Goal: Find specific page/section: Find specific page/section

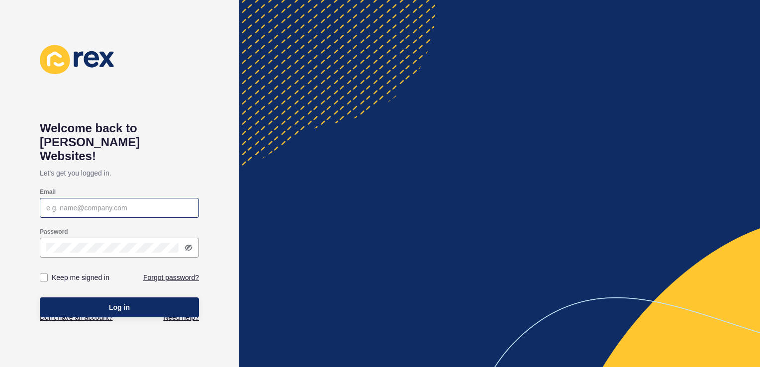
click at [75, 198] on div at bounding box center [119, 208] width 159 height 20
type input "[PERSON_NAME][EMAIL_ADDRESS][PERSON_NAME][DOMAIN_NAME]"
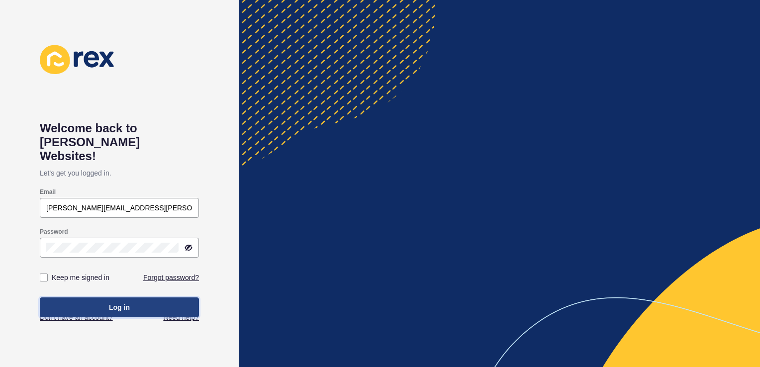
click at [134, 297] on button "Log in" at bounding box center [119, 307] width 159 height 20
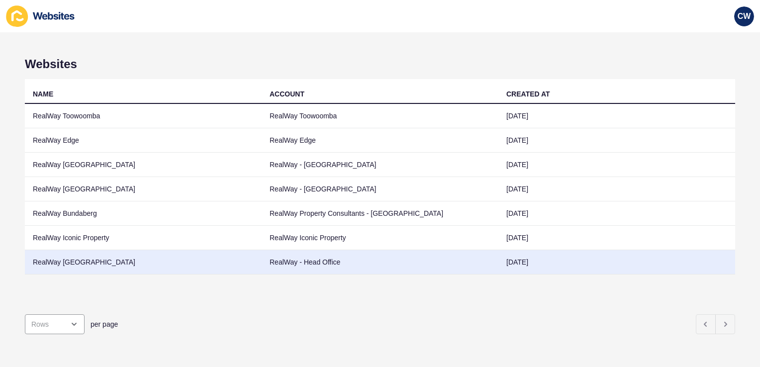
click at [112, 256] on td "RealWay [GEOGRAPHIC_DATA]" at bounding box center [143, 262] width 237 height 24
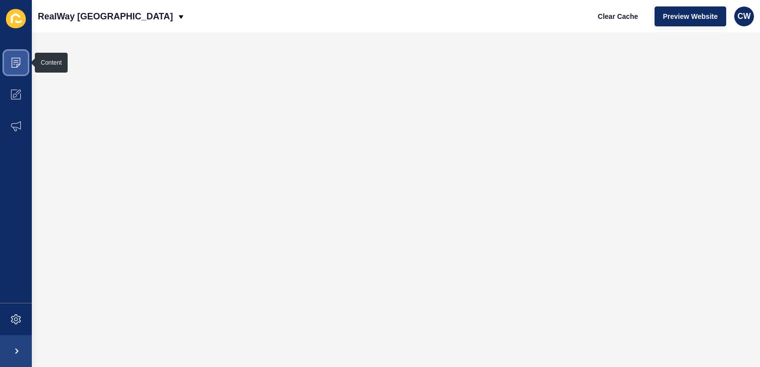
click at [16, 67] on icon at bounding box center [16, 63] width 10 height 10
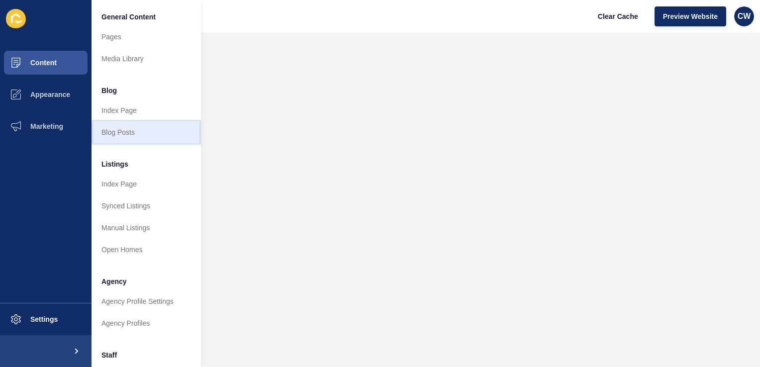
click at [179, 132] on link "Blog Posts" at bounding box center [145, 132] width 109 height 22
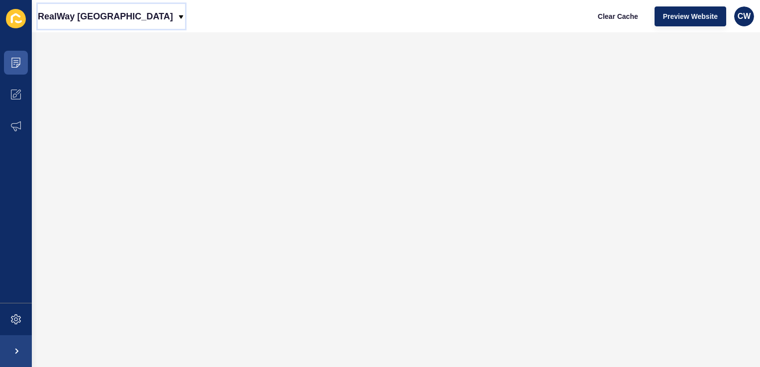
click at [113, 19] on p "RealWay [GEOGRAPHIC_DATA]" at bounding box center [105, 16] width 135 height 25
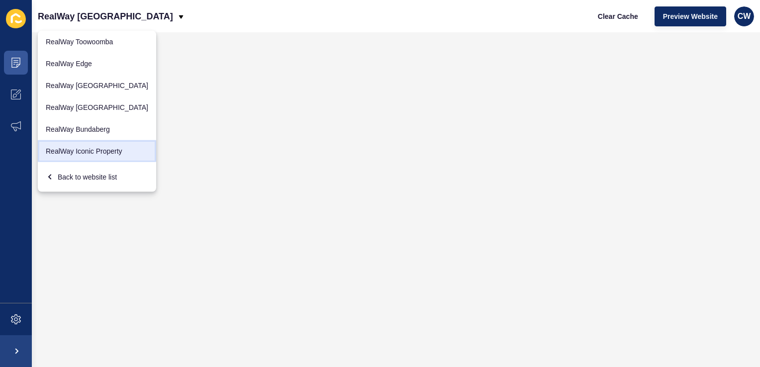
click at [77, 146] on link "RealWay Iconic Property" at bounding box center [97, 151] width 118 height 22
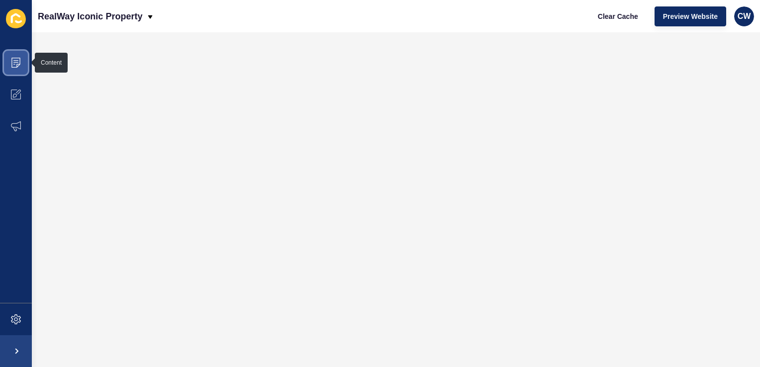
click at [14, 67] on icon at bounding box center [16, 63] width 10 height 10
click at [145, 17] on div "RealWay Iconic Property" at bounding box center [96, 16] width 116 height 25
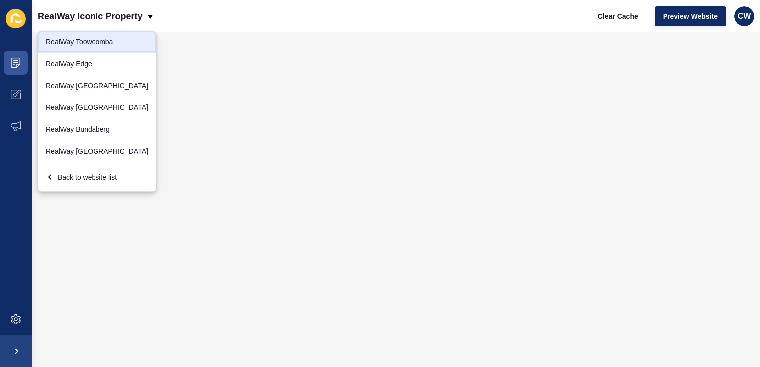
click at [107, 43] on link "RealWay Toowoomba" at bounding box center [97, 42] width 118 height 22
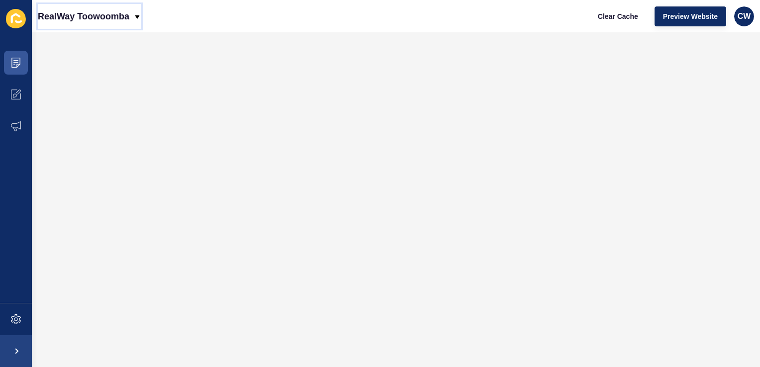
click at [134, 13] on icon at bounding box center [137, 17] width 8 height 8
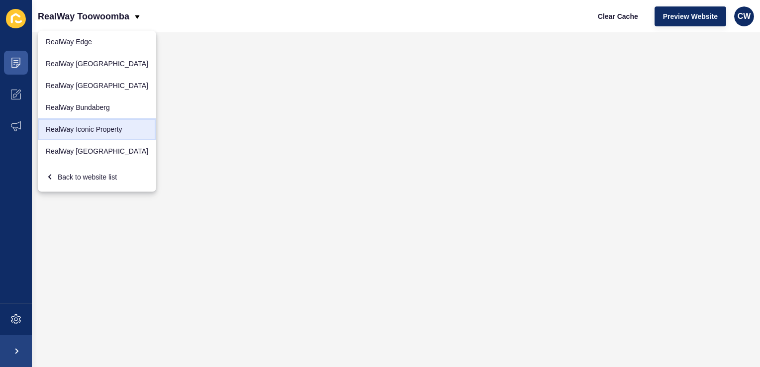
click at [113, 130] on link "RealWay Iconic Property" at bounding box center [97, 129] width 118 height 22
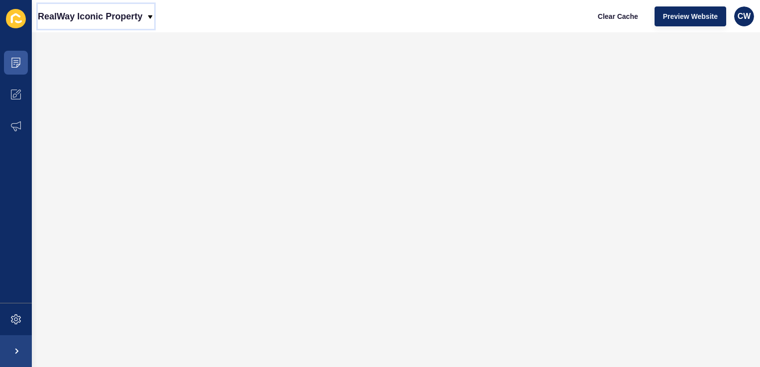
click at [139, 15] on p "RealWay Iconic Property" at bounding box center [90, 16] width 104 height 25
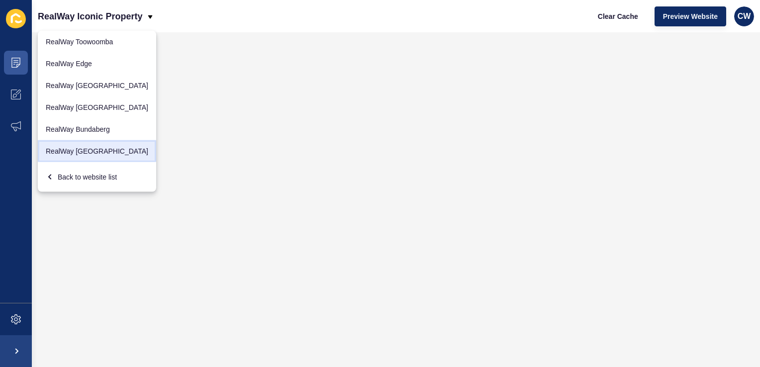
click at [80, 146] on link "RealWay [GEOGRAPHIC_DATA]" at bounding box center [97, 151] width 118 height 22
